Goal: Task Accomplishment & Management: Manage account settings

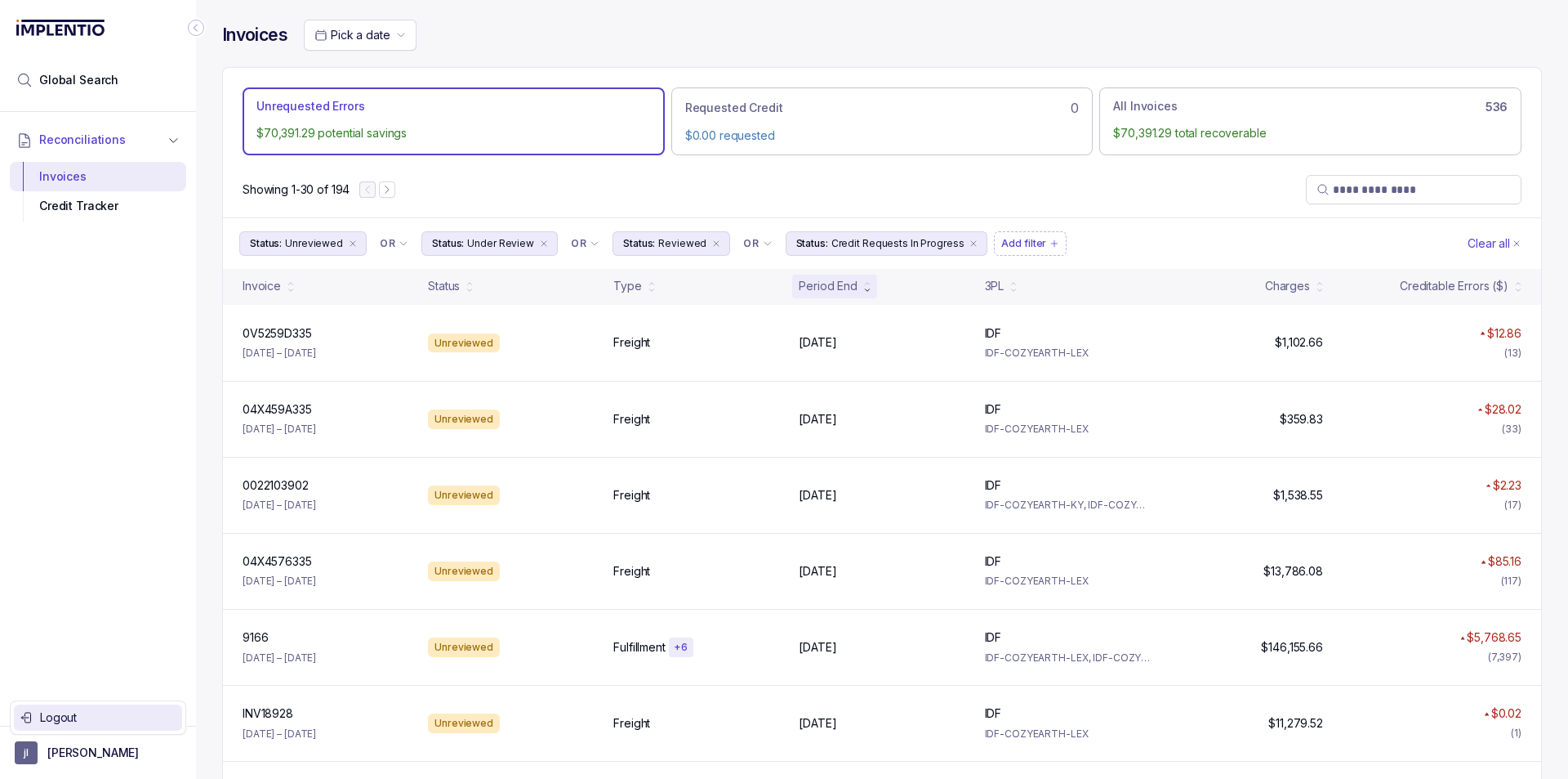
scroll to position [82, 0]
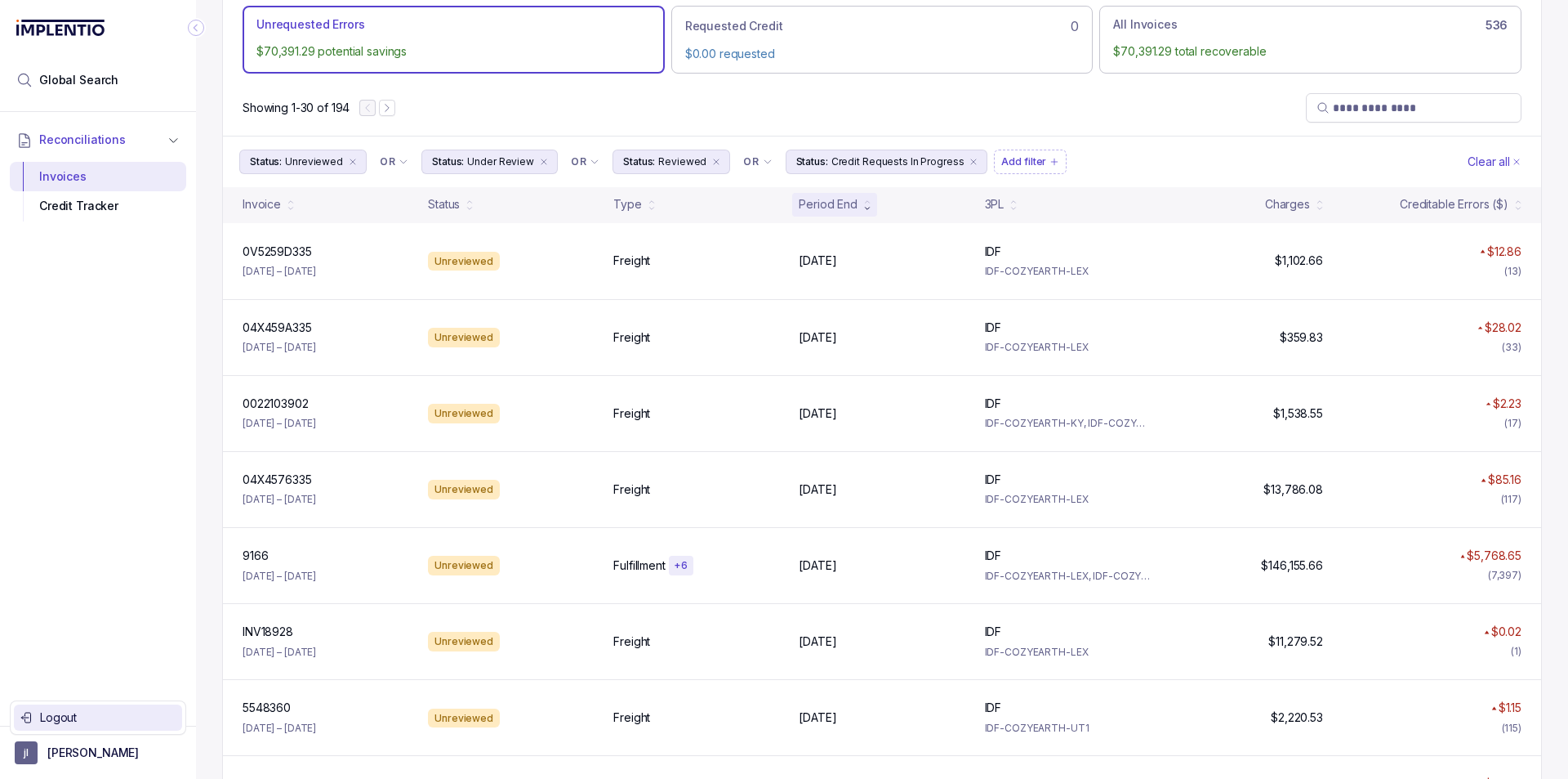
click at [117, 712] on p "Logout" at bounding box center [107, 717] width 136 height 17
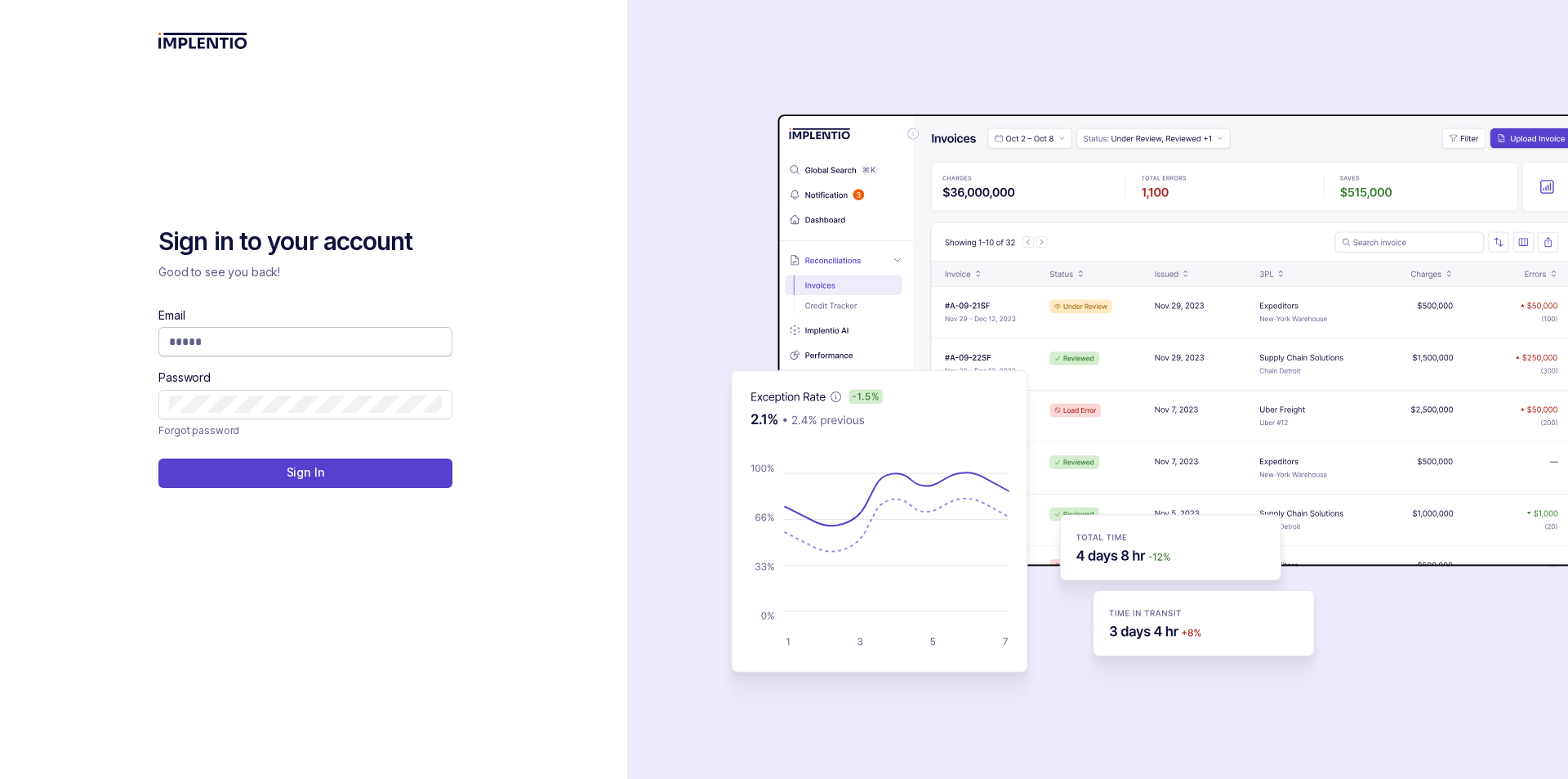
click at [262, 337] on input "Email" at bounding box center [305, 342] width 273 height 17
click at [0, 778] on com-1password-button at bounding box center [0, 779] width 0 height 0
click at [259, 344] on input "Email" at bounding box center [305, 342] width 273 height 17
type input "**********"
